Goal: Navigation & Orientation: Go to known website

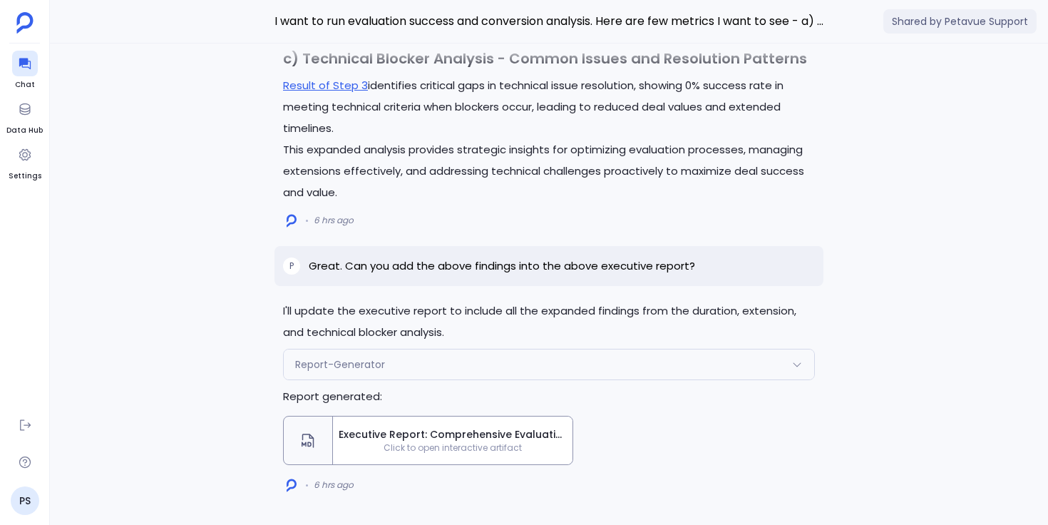
scroll to position [-6213, 0]
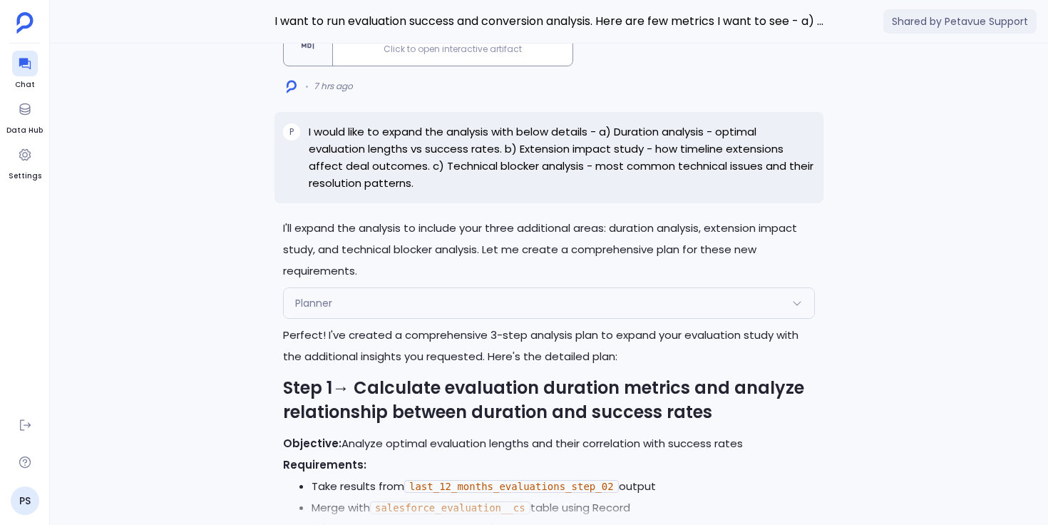
drag, startPoint x: 0, startPoint y: 0, endPoint x: 644, endPoint y: 171, distance: 666.7
click at [644, 171] on div "P I would like to expand the analysis with below details - a) Duration analysis…" at bounding box center [548, 157] width 549 height 91
